Goal: Navigation & Orientation: Find specific page/section

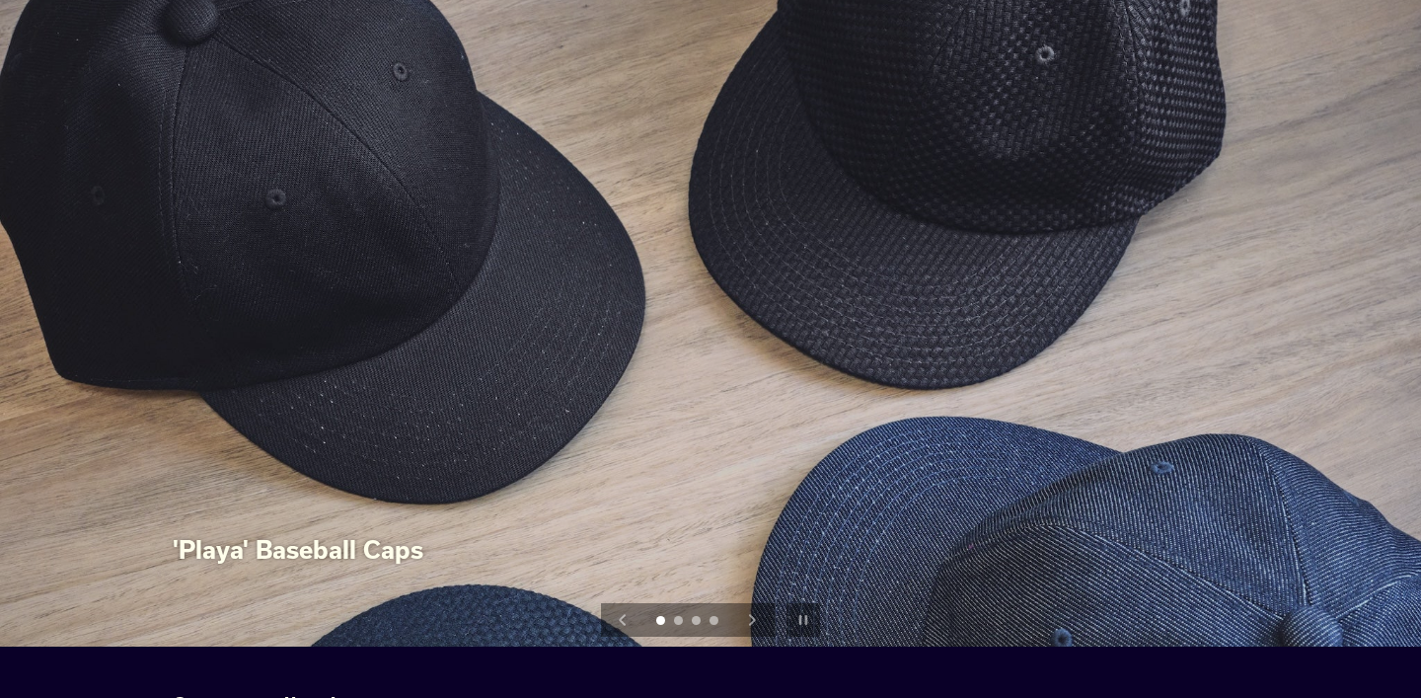
scroll to position [126, 0]
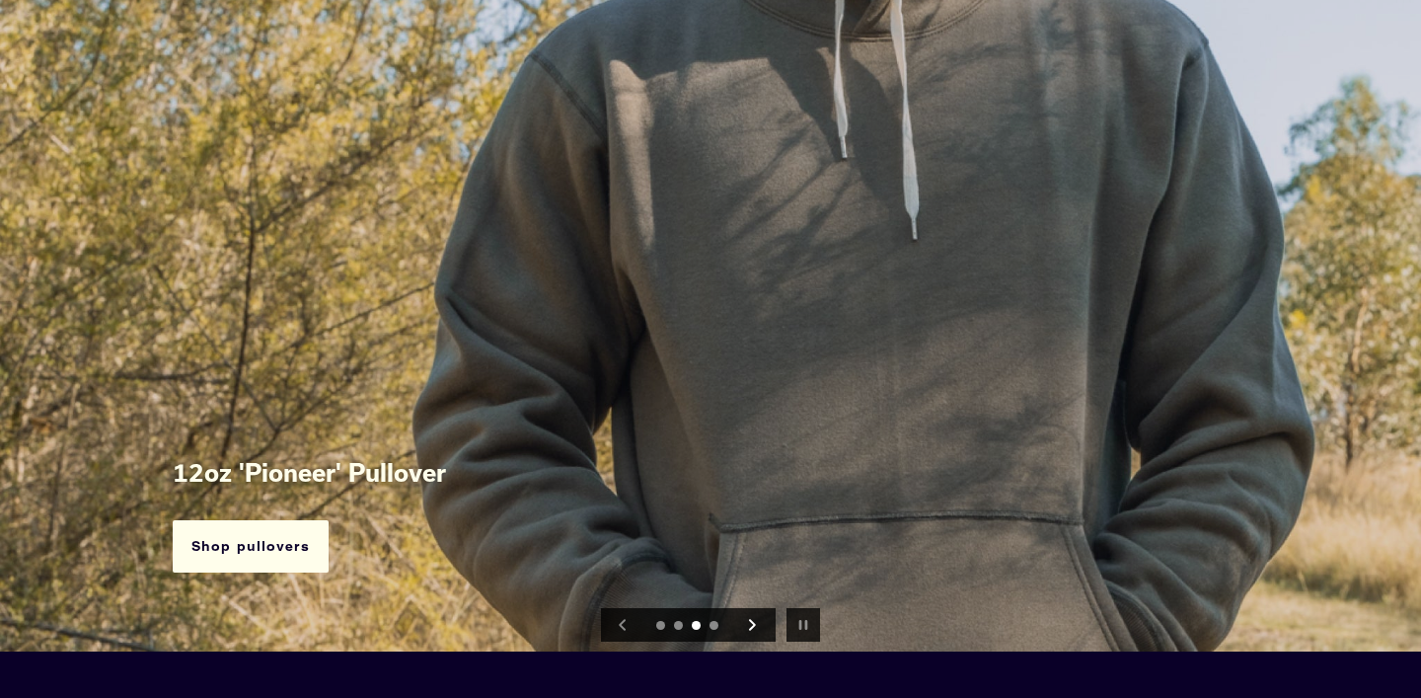
click at [754, 621] on icon "Next slide" at bounding box center [751, 624] width 11 height 11
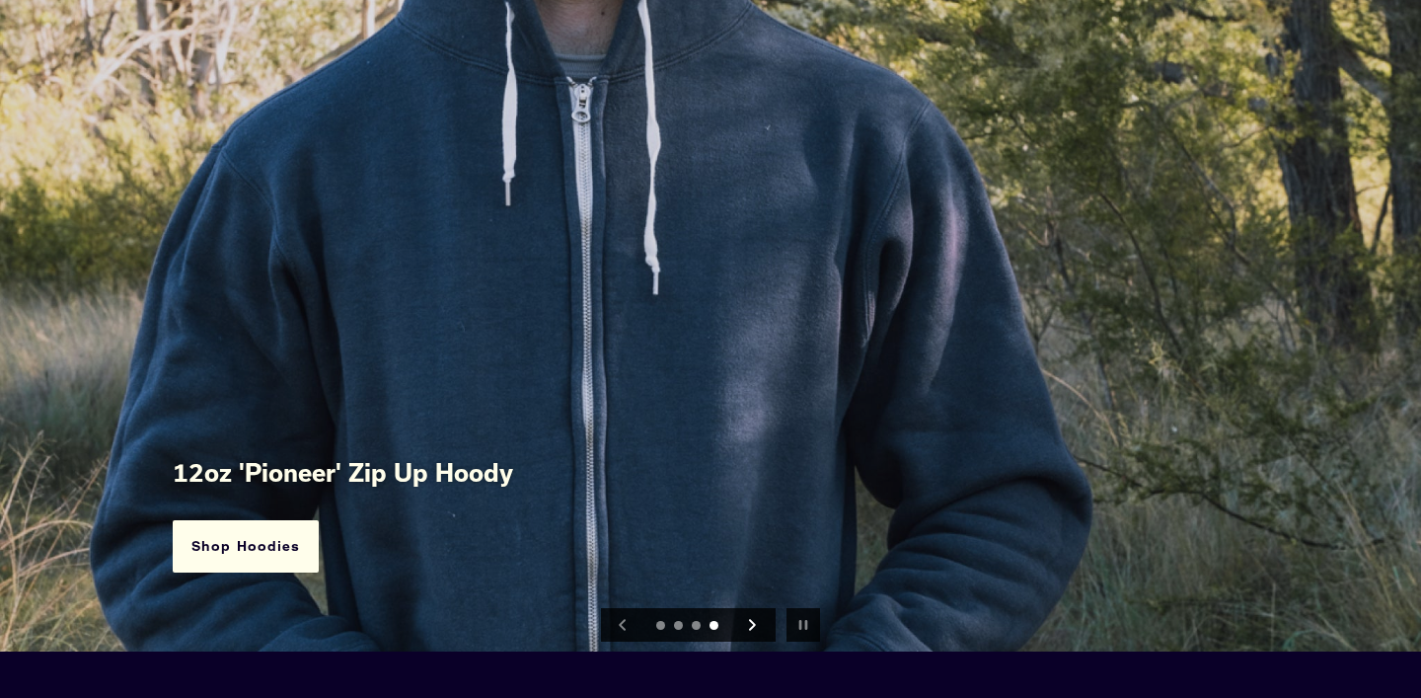
click at [754, 620] on icon "Next slide" at bounding box center [751, 624] width 11 height 11
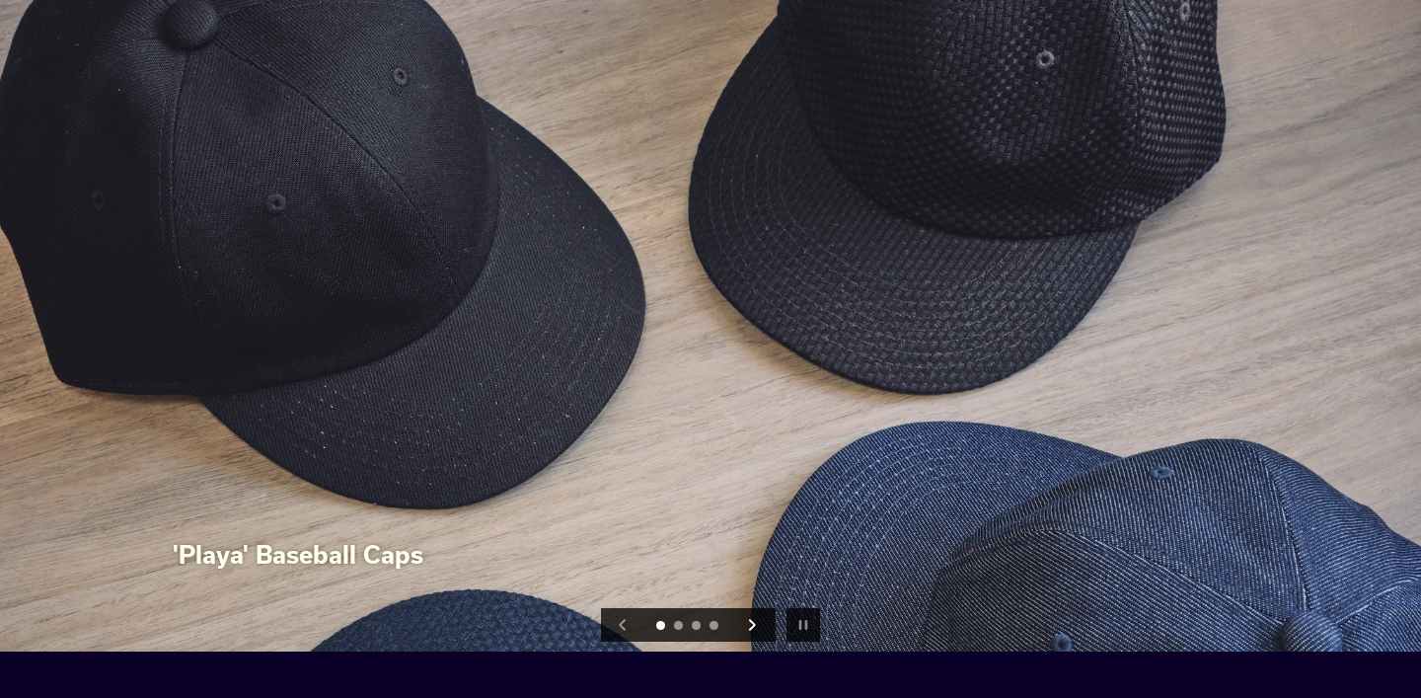
click at [754, 620] on icon "Next slide" at bounding box center [751, 624] width 11 height 11
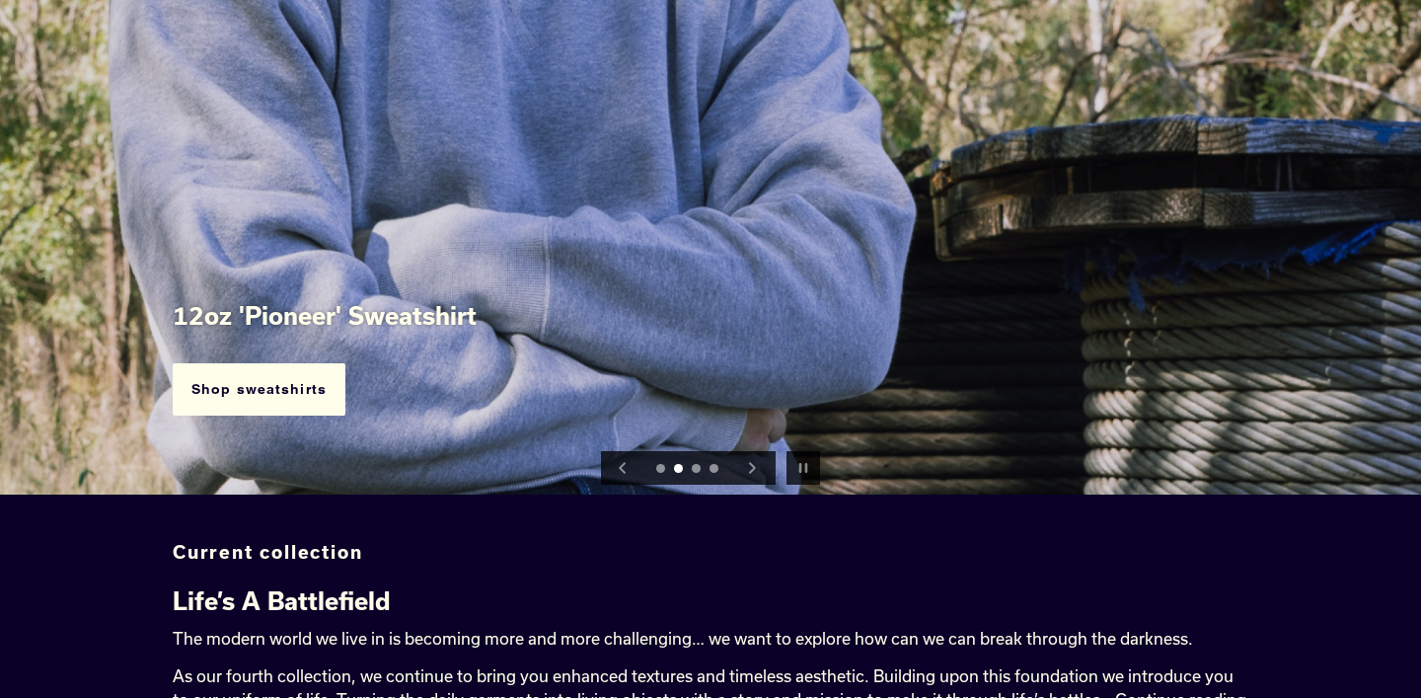
scroll to position [284, 0]
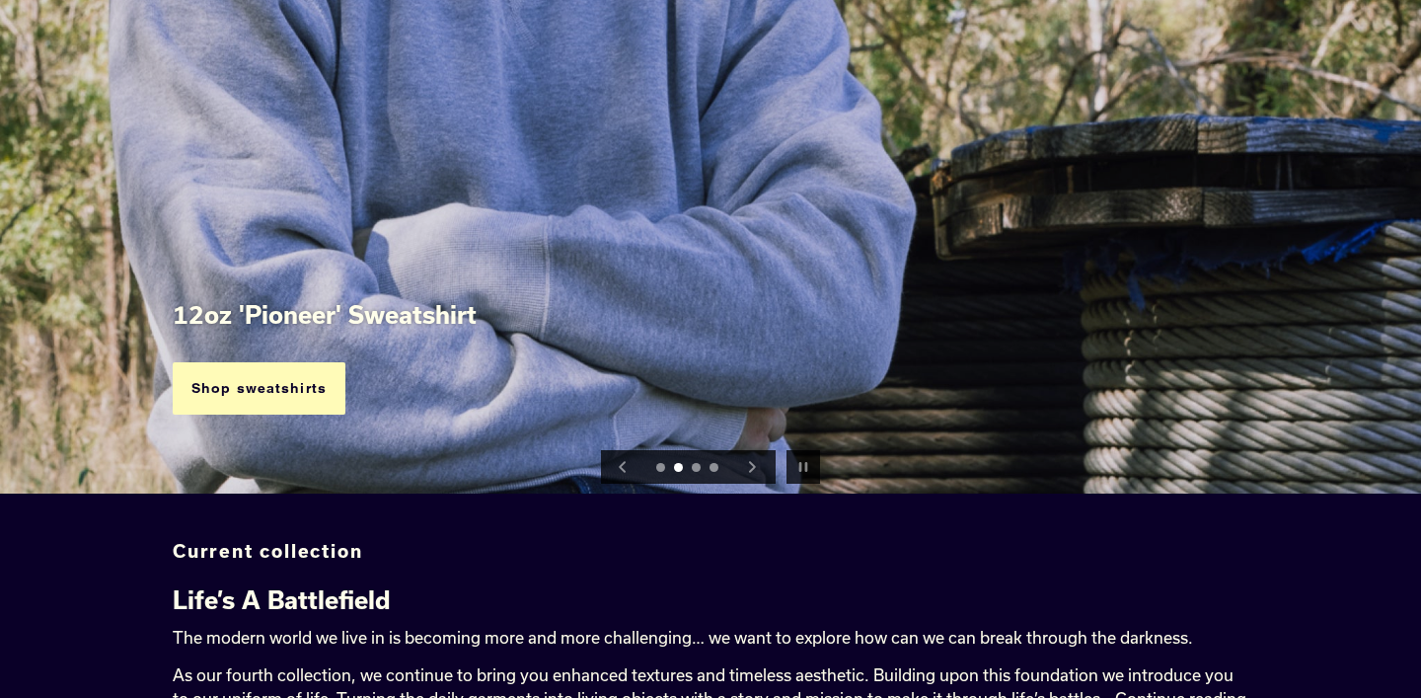
click at [215, 388] on link "Shop sweatshirts" at bounding box center [259, 388] width 173 height 52
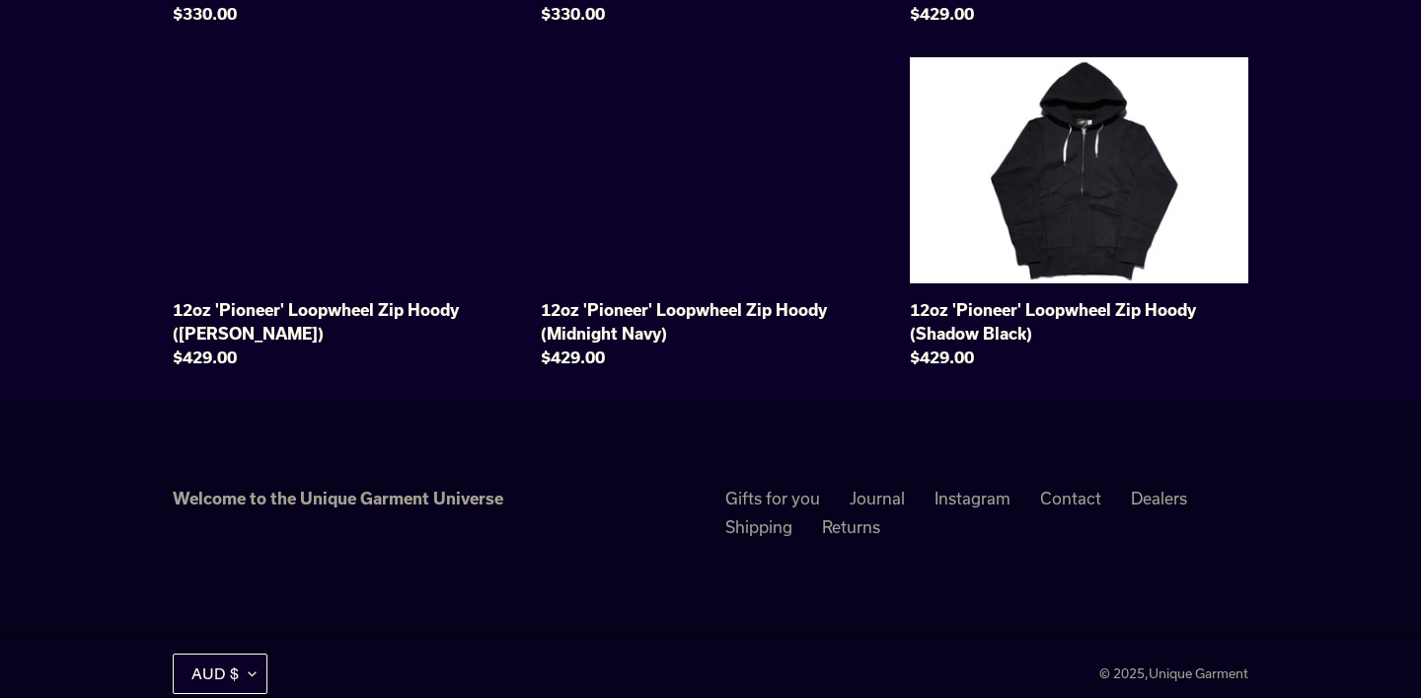
scroll to position [1242, 0]
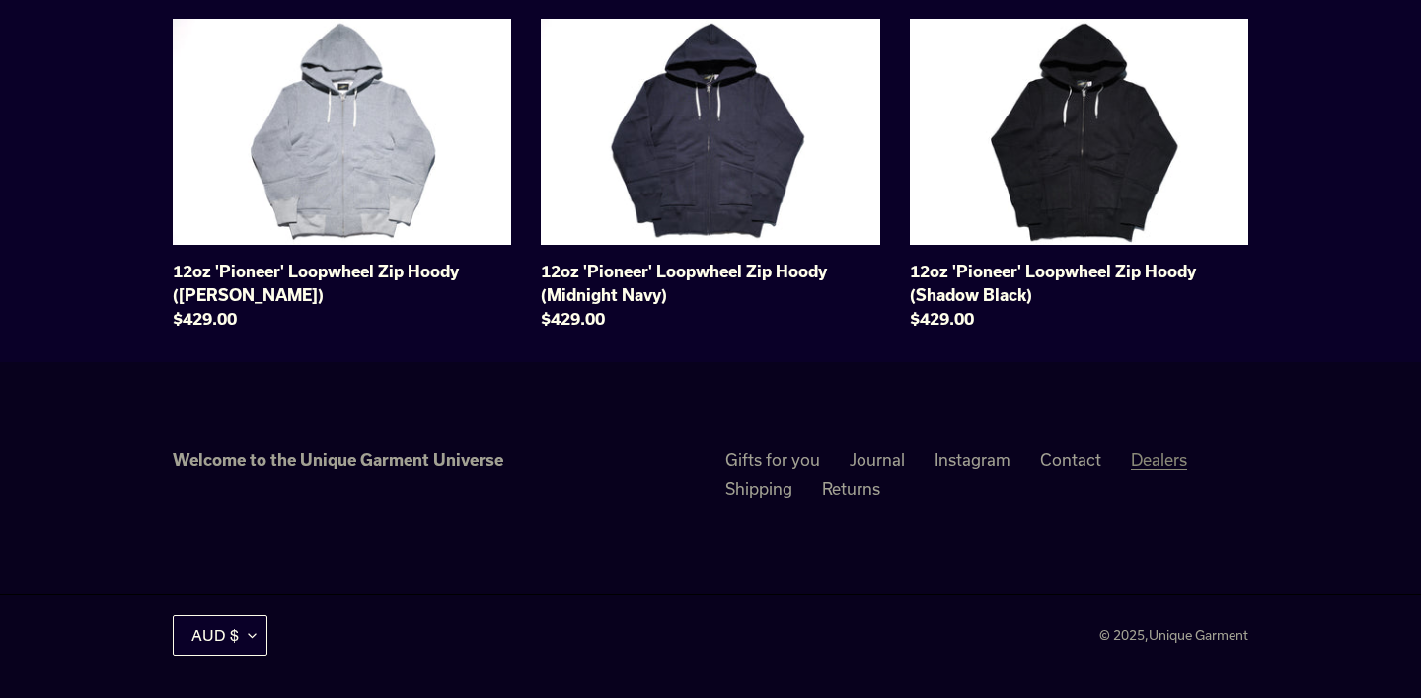
click at [1147, 459] on link "Dealers" at bounding box center [1159, 460] width 56 height 20
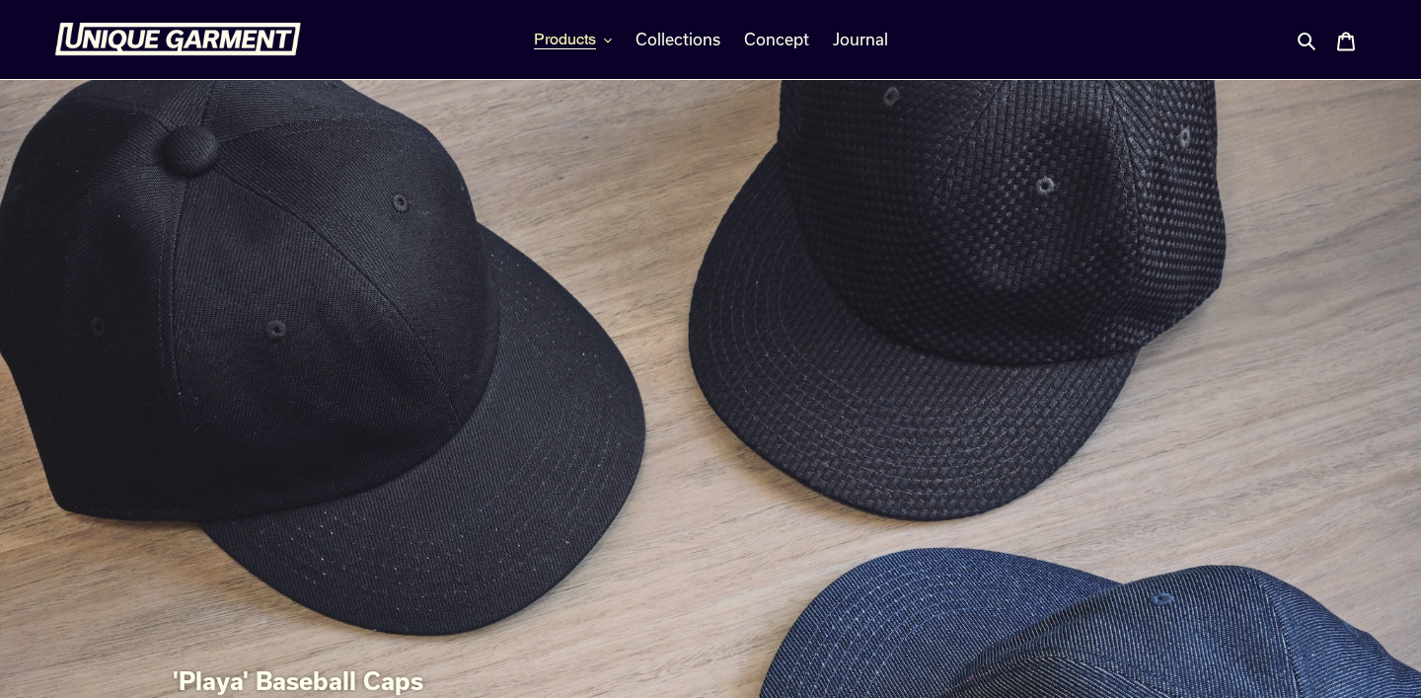
click at [606, 40] on icon "button" at bounding box center [608, 40] width 8 height 4
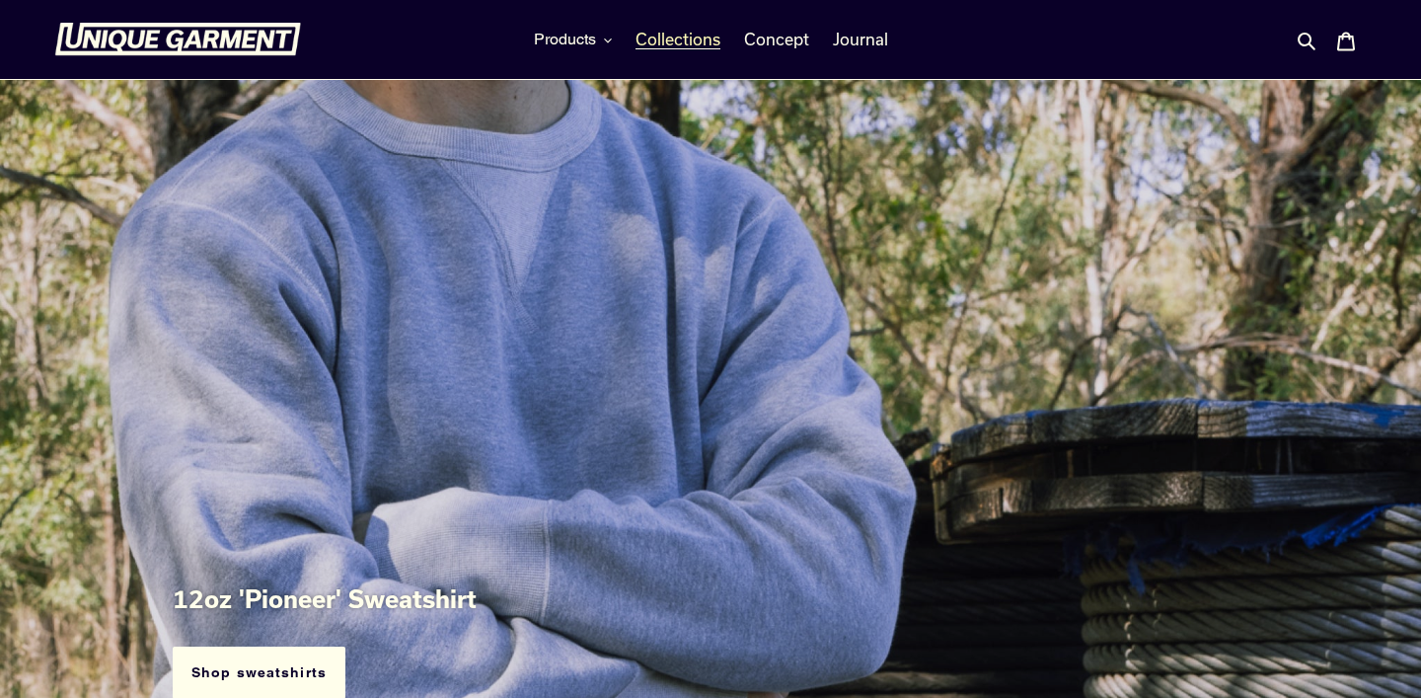
click at [675, 37] on span "Collections" at bounding box center [678, 40] width 85 height 20
